Goal: Task Accomplishment & Management: Use online tool/utility

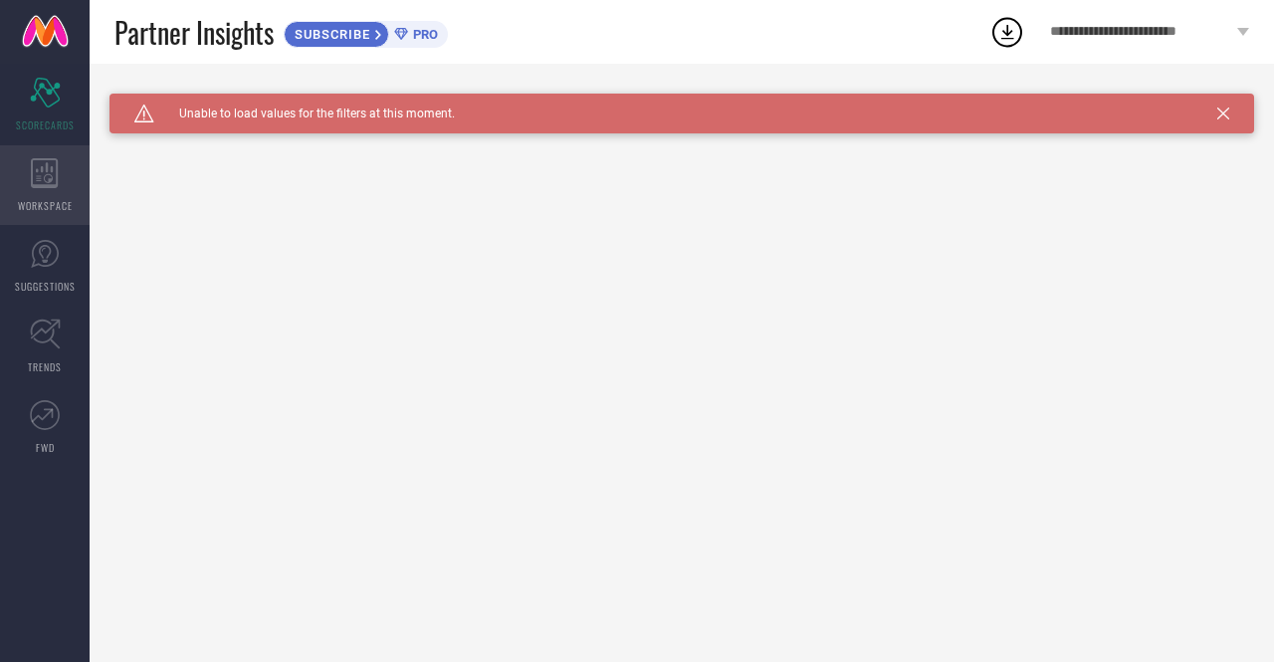
click at [32, 174] on icon at bounding box center [44, 173] width 27 height 30
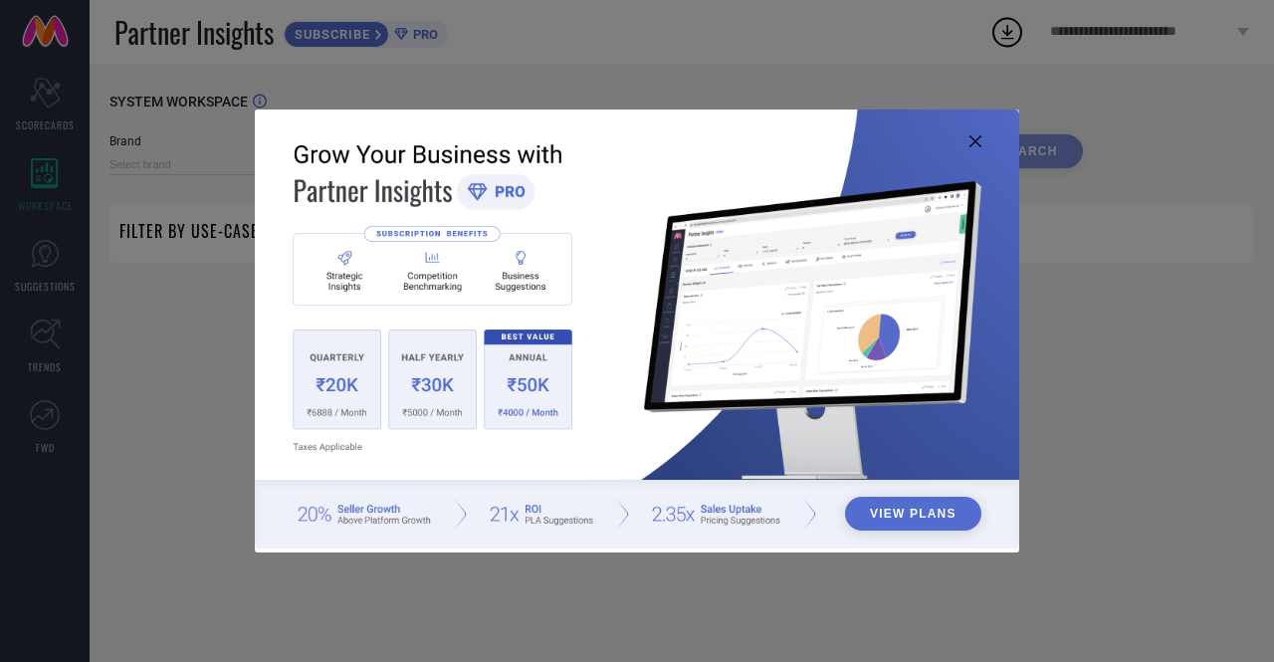
type input "1 STOP FASHION"
type input "All"
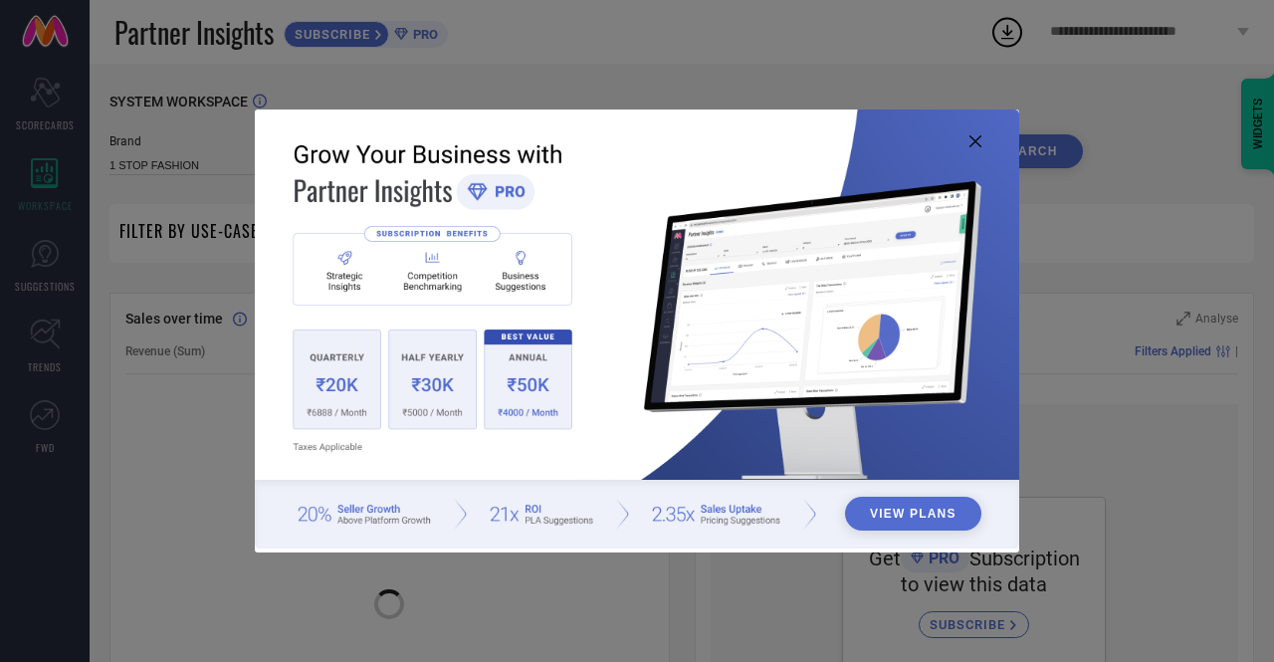
click at [974, 146] on icon at bounding box center [976, 141] width 12 height 12
